Goal: Transaction & Acquisition: Purchase product/service

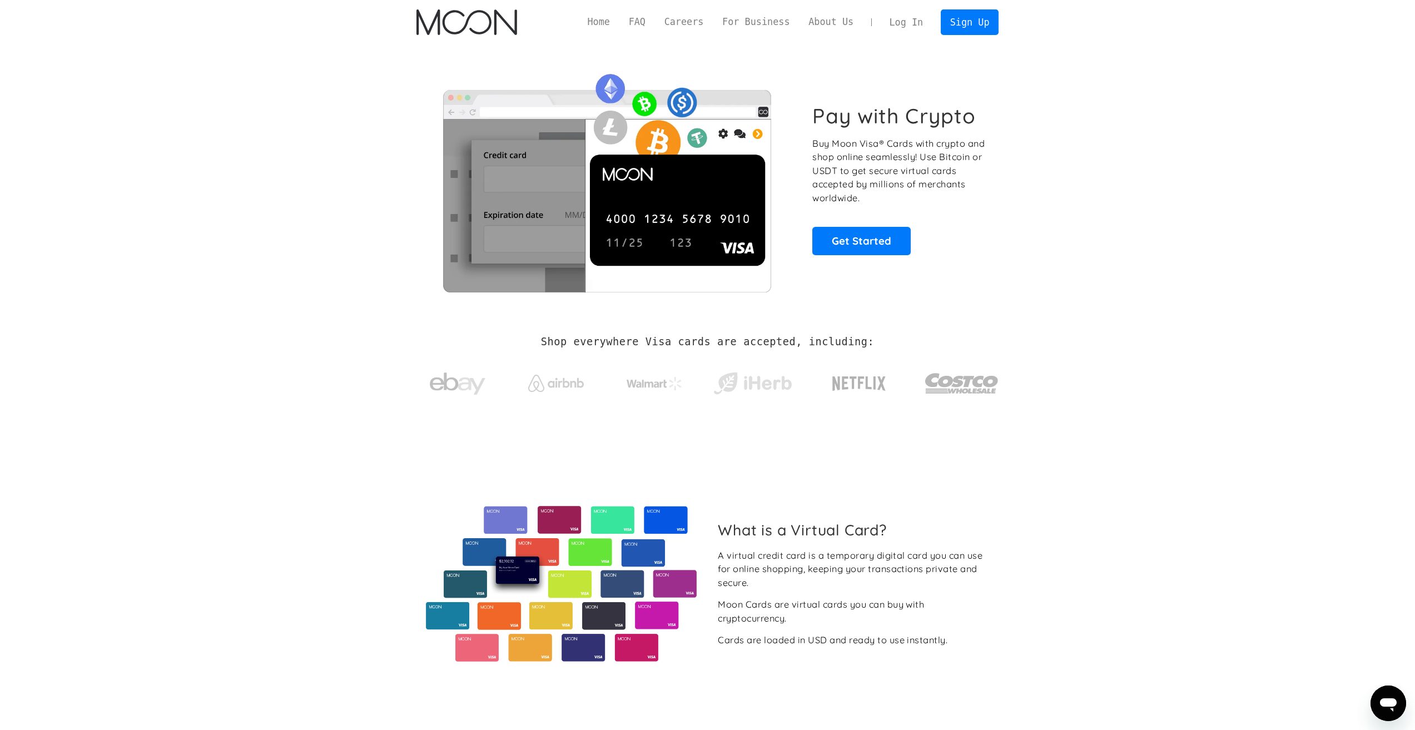
click at [920, 23] on link "Log In" at bounding box center [906, 22] width 52 height 24
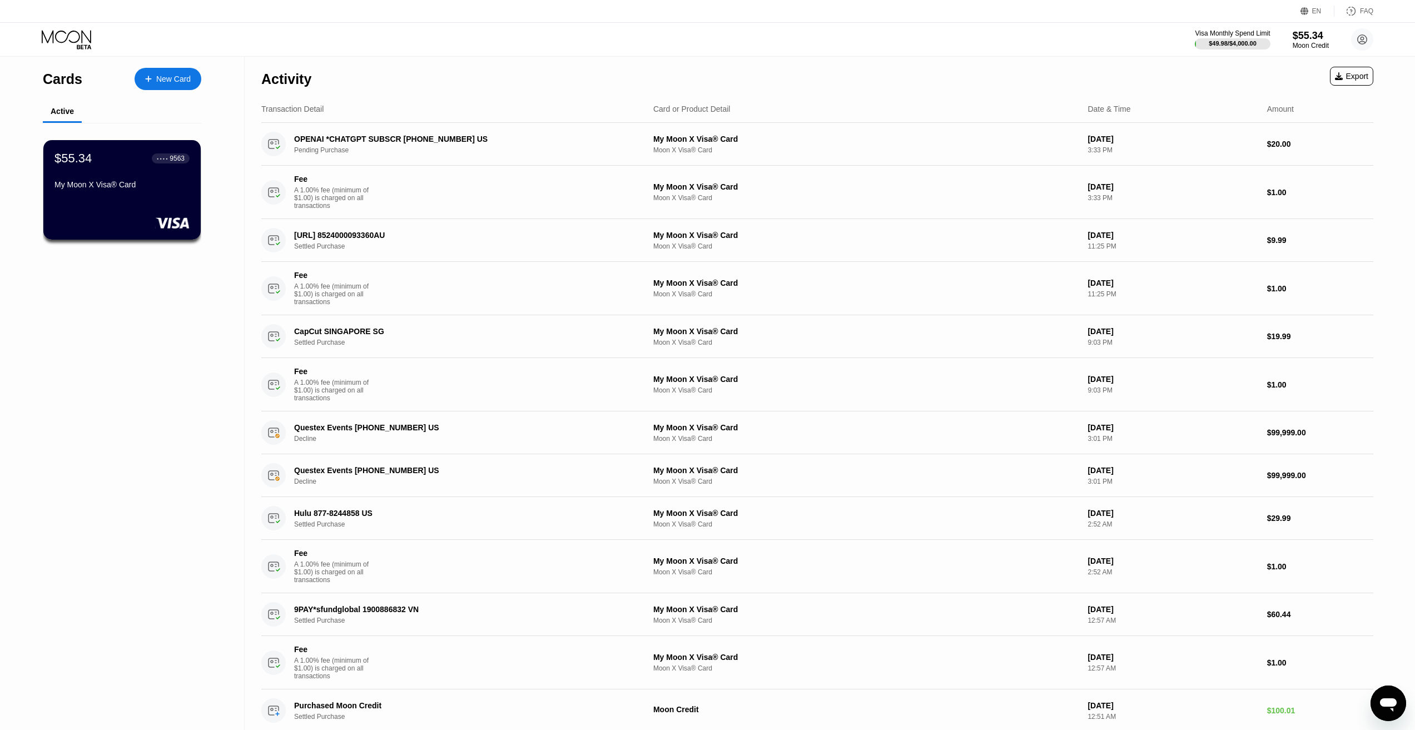
click at [85, 55] on div "Visa Monthly Spend Limit $49.98 / $4,000.00 $55.34 Moon Credit Jacob R jr903683…" at bounding box center [707, 39] width 1415 height 33
click at [82, 44] on icon at bounding box center [68, 39] width 52 height 19
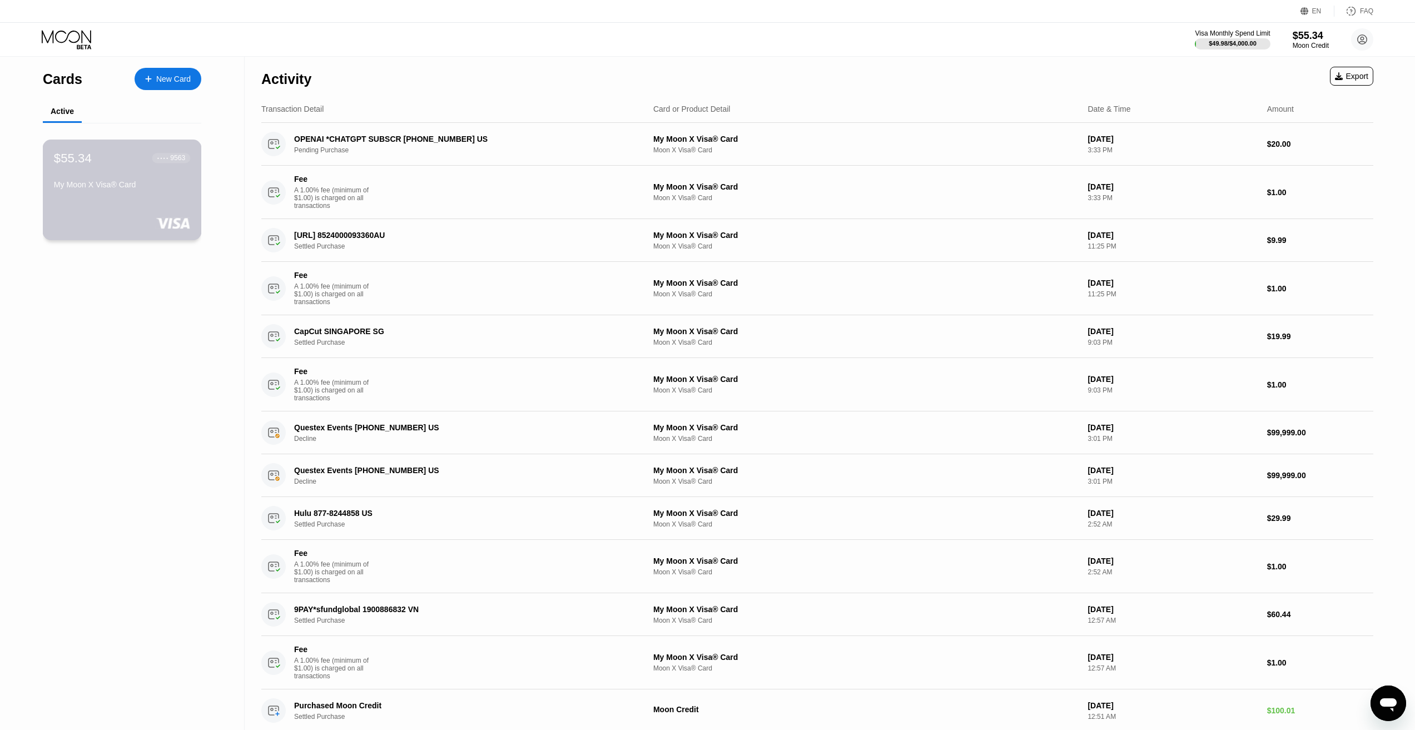
click at [105, 189] on div "My Moon X Visa® Card" at bounding box center [122, 184] width 136 height 9
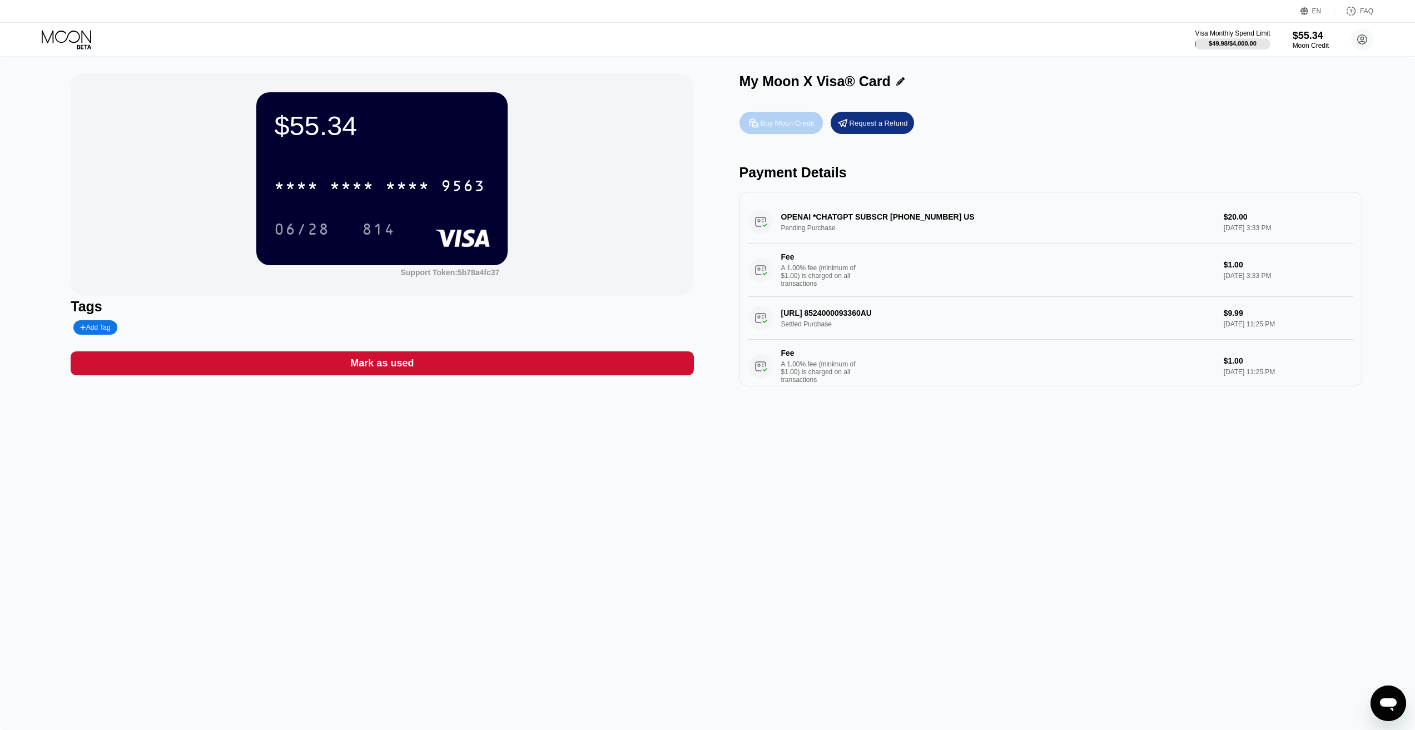
click at [780, 134] on div "Buy Moon Credit" at bounding box center [781, 123] width 83 height 22
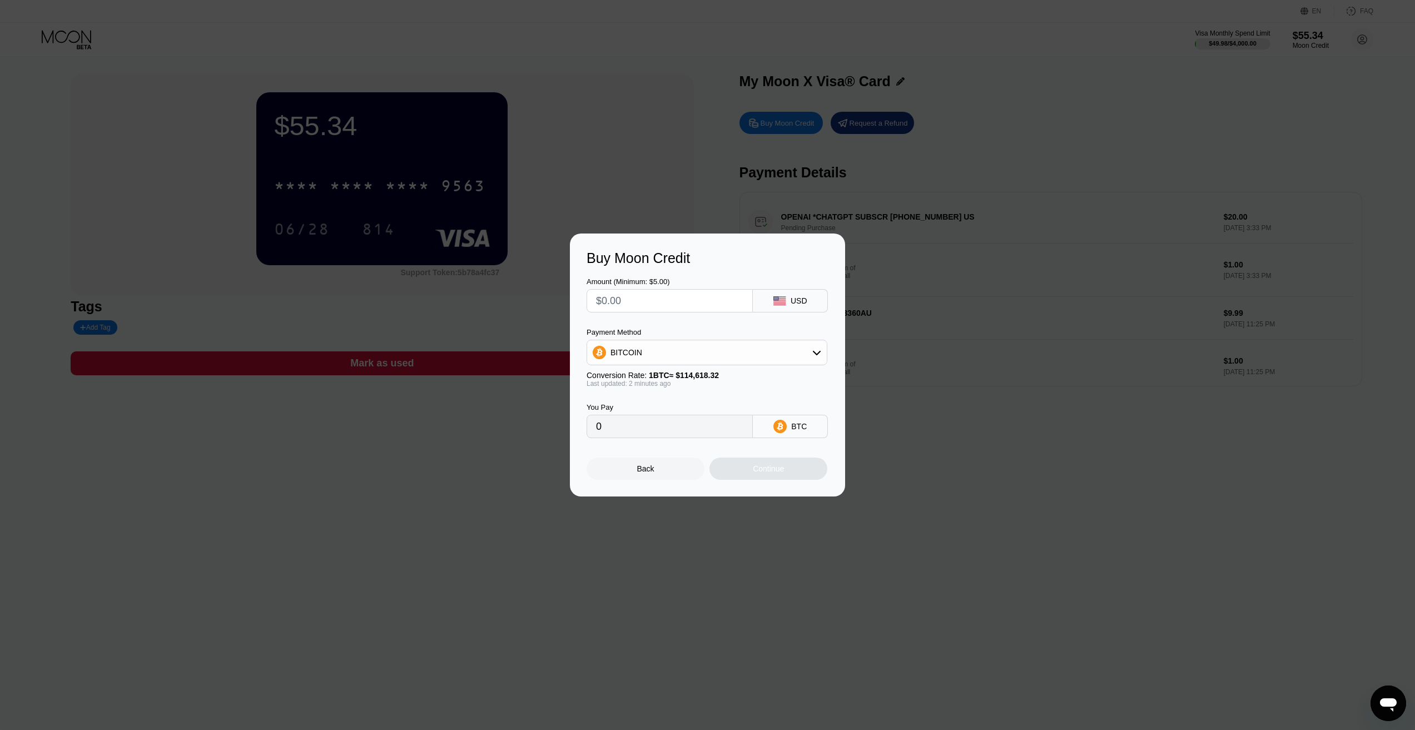
click at [723, 301] on input "text" at bounding box center [669, 301] width 147 height 22
type input "$2"
type input "0.00001745"
type input "$20"
type input "0.00017450"
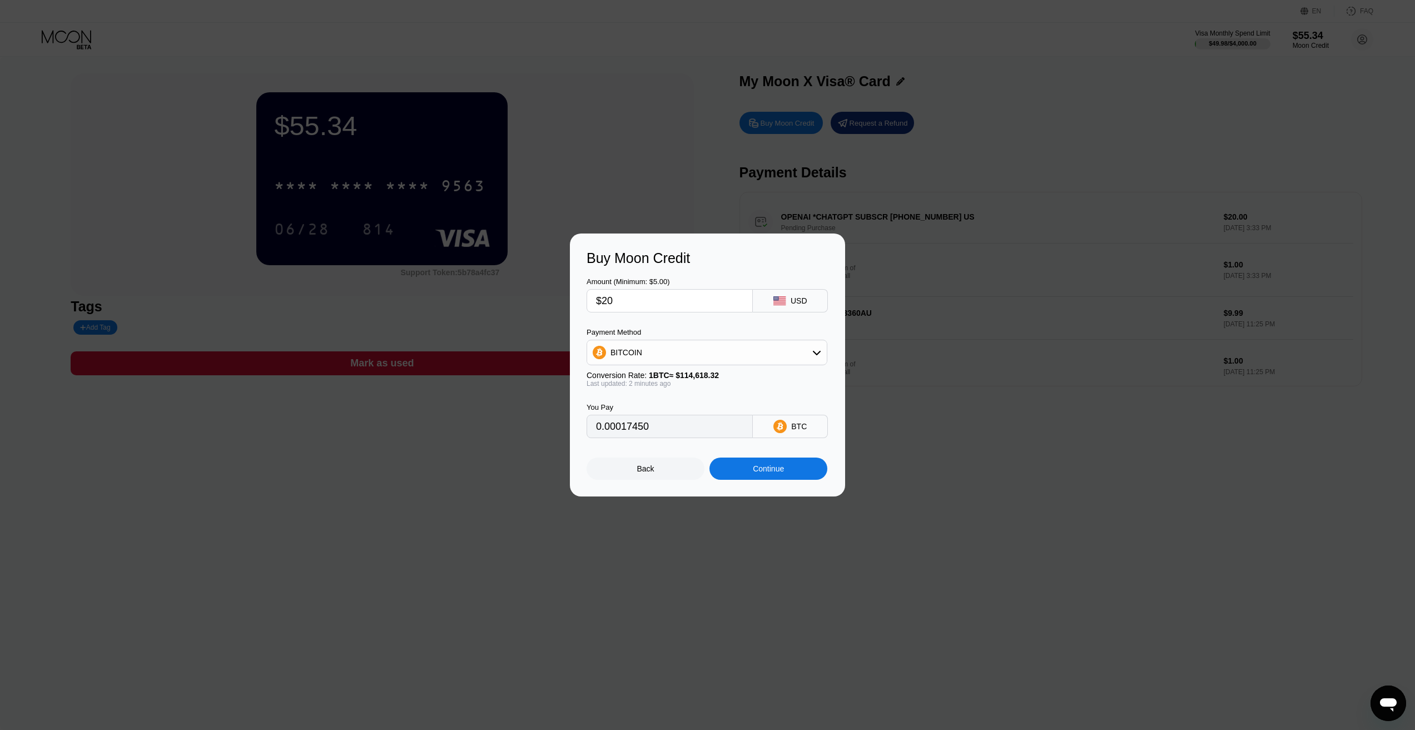
type input "$200"
type input "0.00174493"
type input "$200"
click at [788, 473] on div "Continue" at bounding box center [769, 469] width 118 height 22
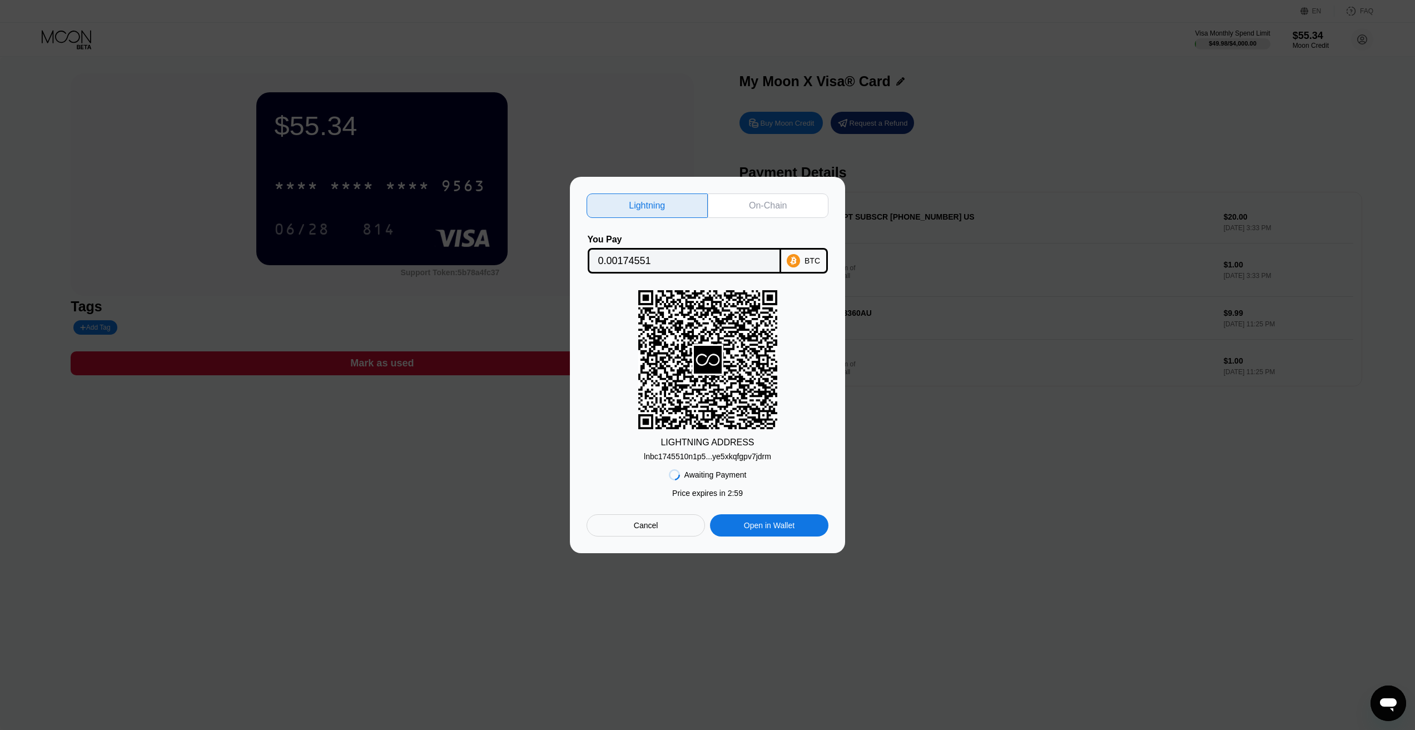
click at [665, 251] on input "0.00174551" at bounding box center [684, 261] width 172 height 22
click at [725, 459] on div "lnbc1745510n1p5...ye5xkqfgpv7jdrm" at bounding box center [707, 456] width 127 height 9
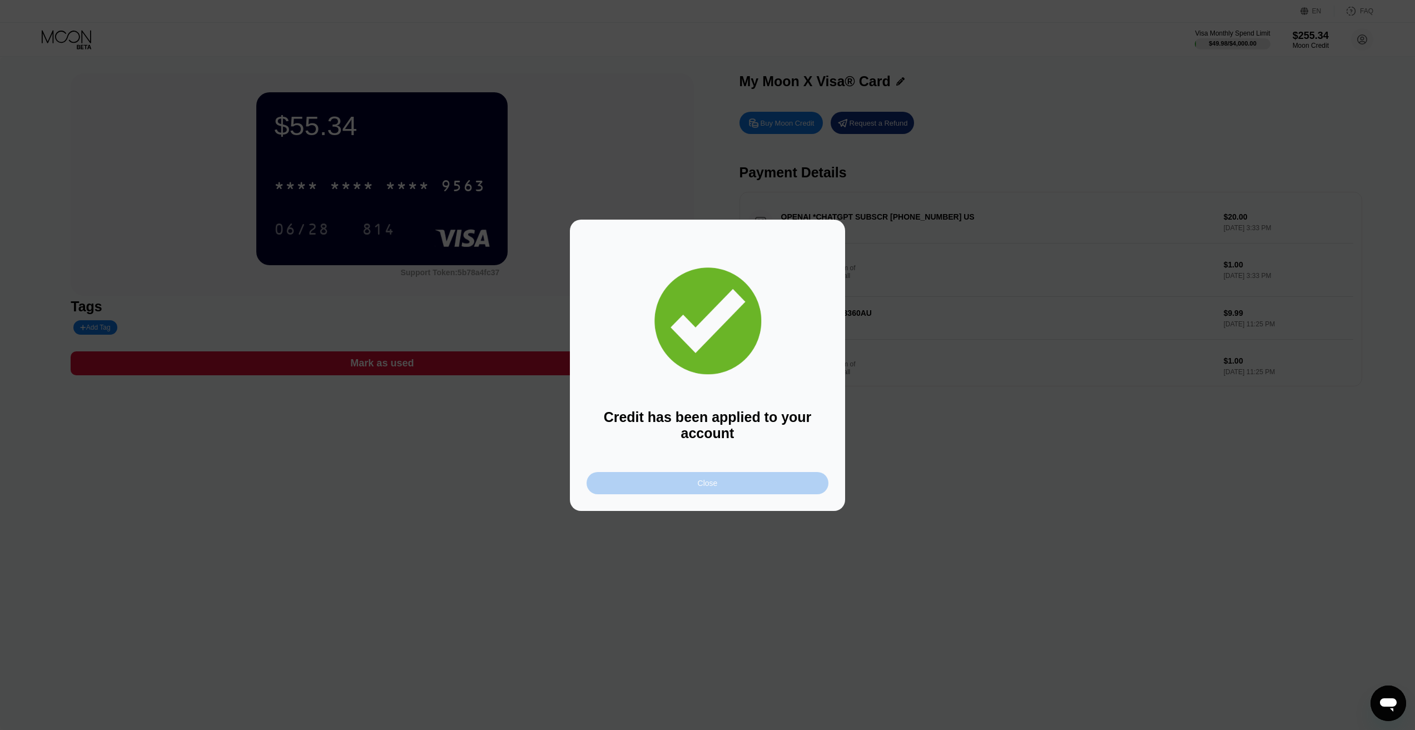
click at [727, 490] on div "Close" at bounding box center [708, 483] width 242 height 22
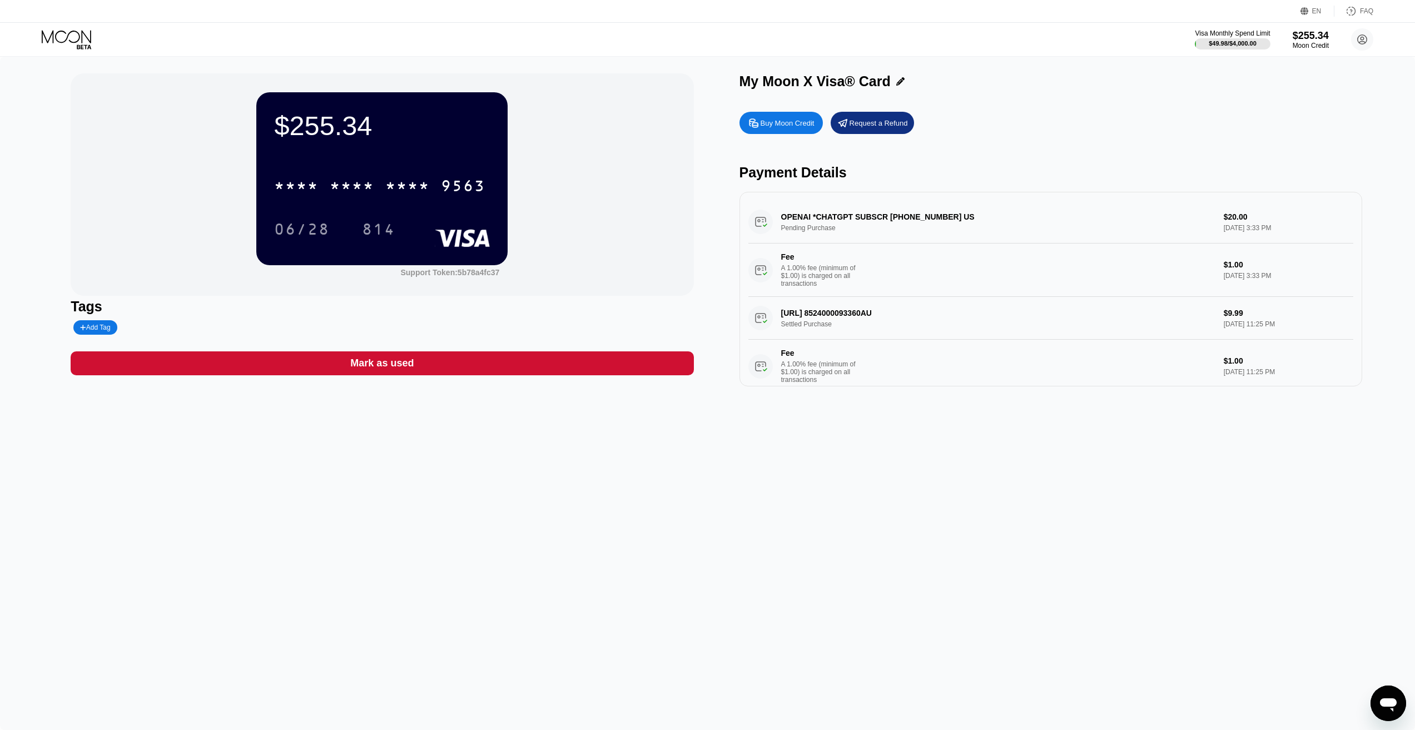
click at [836, 460] on div "$255.34 * * * * * * * * * * * * 9563 06/28 814 Support Token: 5b78a4fc37 Tags A…" at bounding box center [707, 393] width 1415 height 673
